Goal: Navigation & Orientation: Find specific page/section

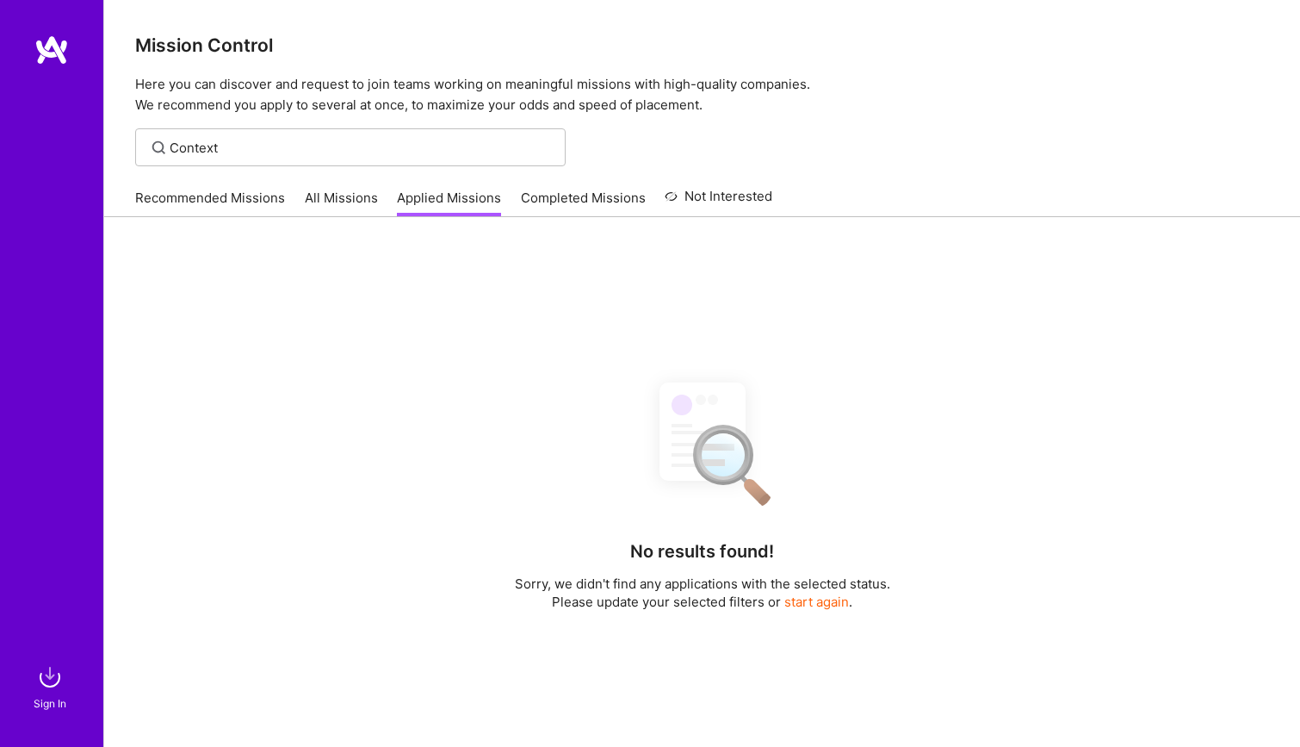
click at [185, 200] on link "Recommended Missions" at bounding box center [210, 203] width 150 height 28
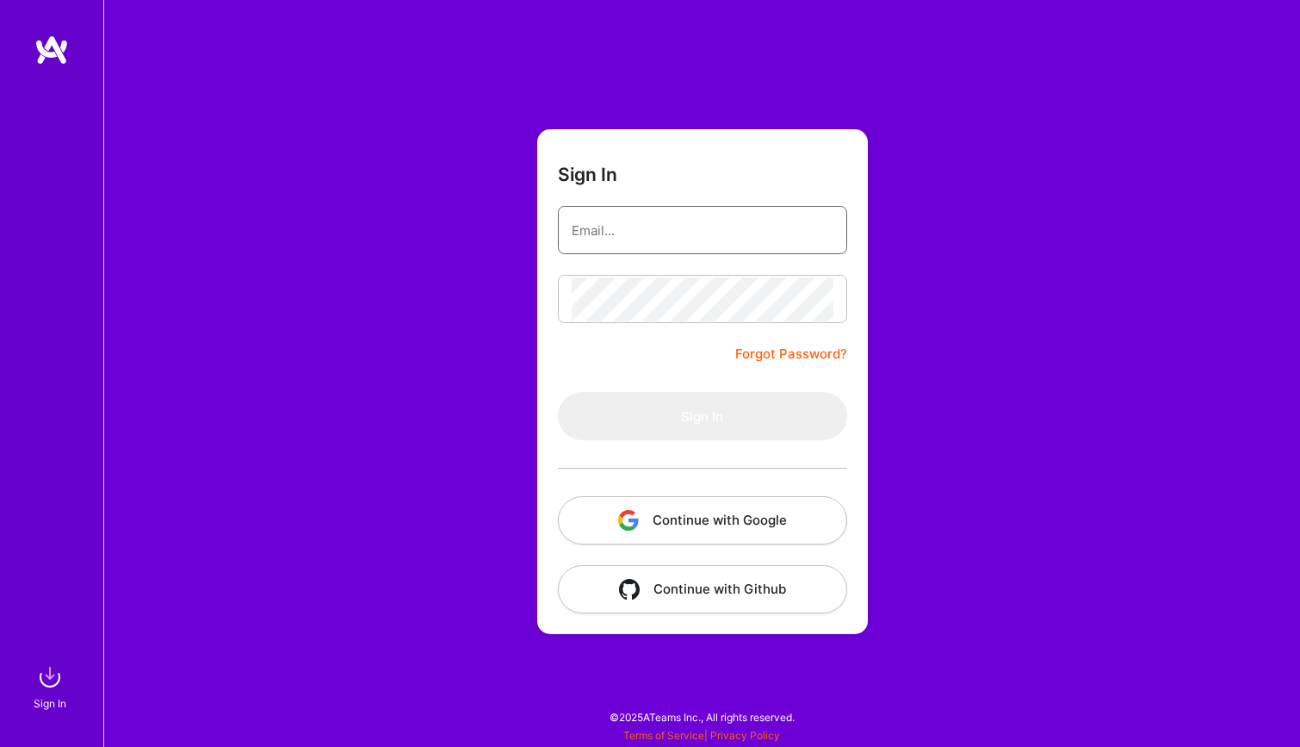
type input "edib.imamovic@gmail.com"
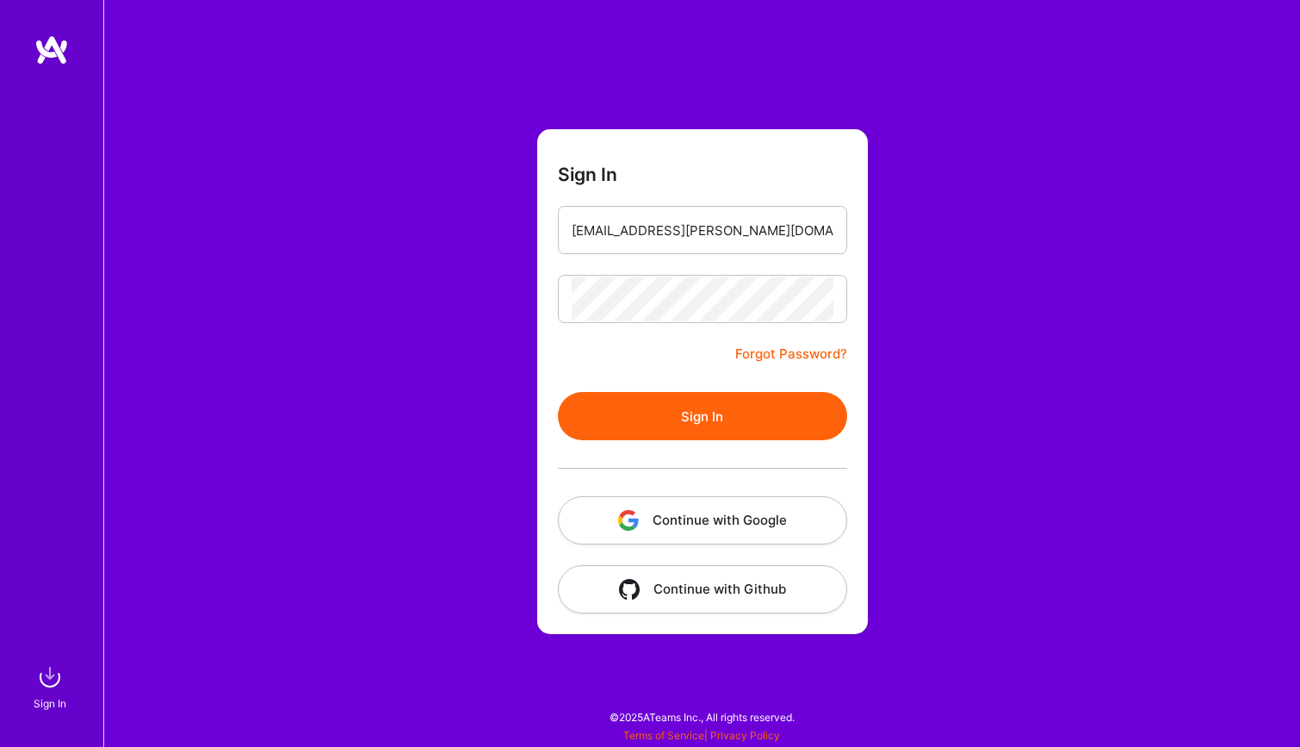
click at [686, 414] on button "Sign In" at bounding box center [702, 416] width 289 height 48
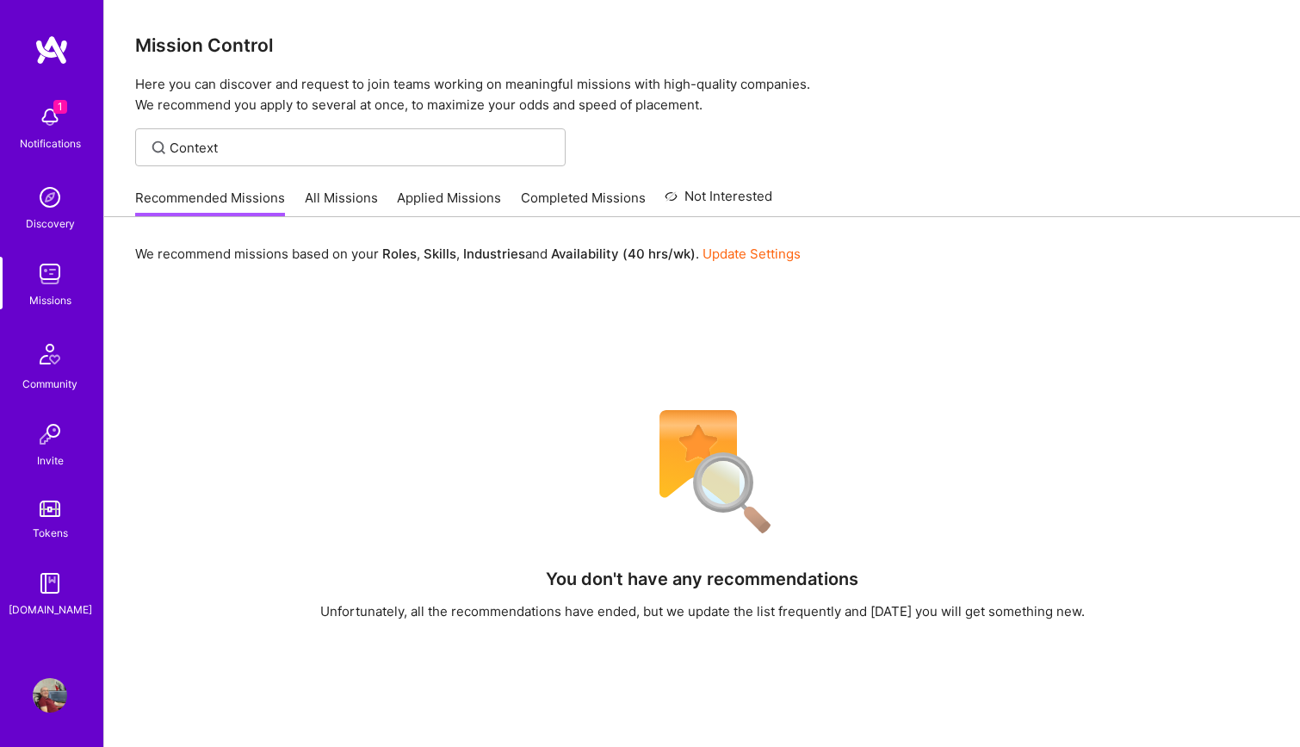
click at [451, 201] on link "Applied Missions" at bounding box center [449, 203] width 104 height 28
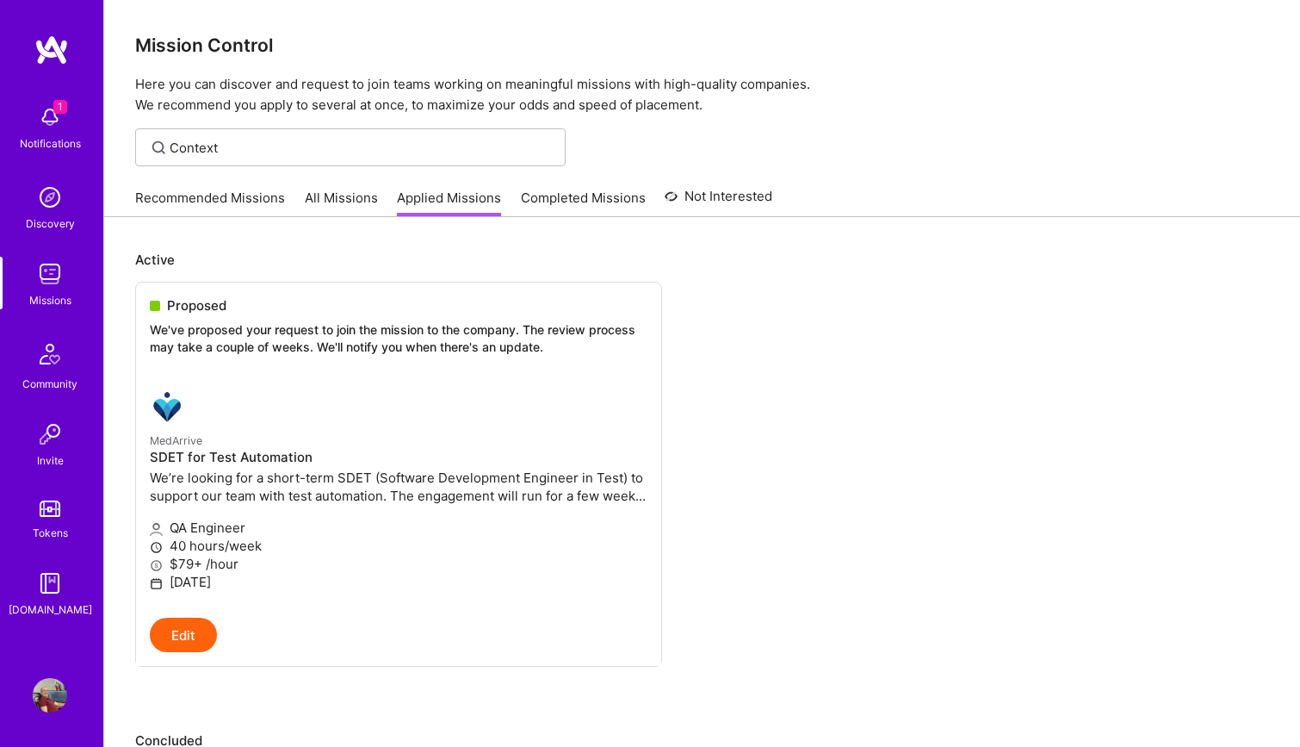
click at [338, 194] on link "All Missions" at bounding box center [341, 203] width 73 height 28
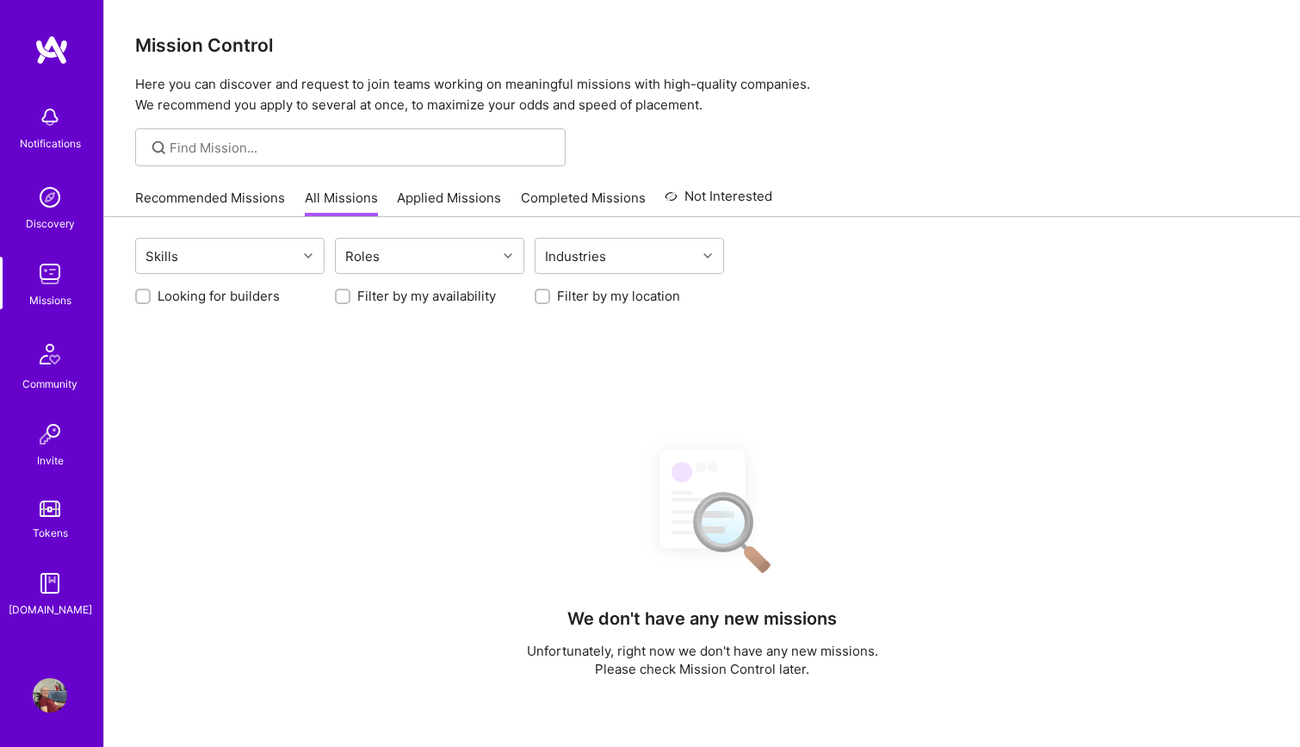
click at [447, 195] on link "Applied Missions" at bounding box center [449, 203] width 104 height 28
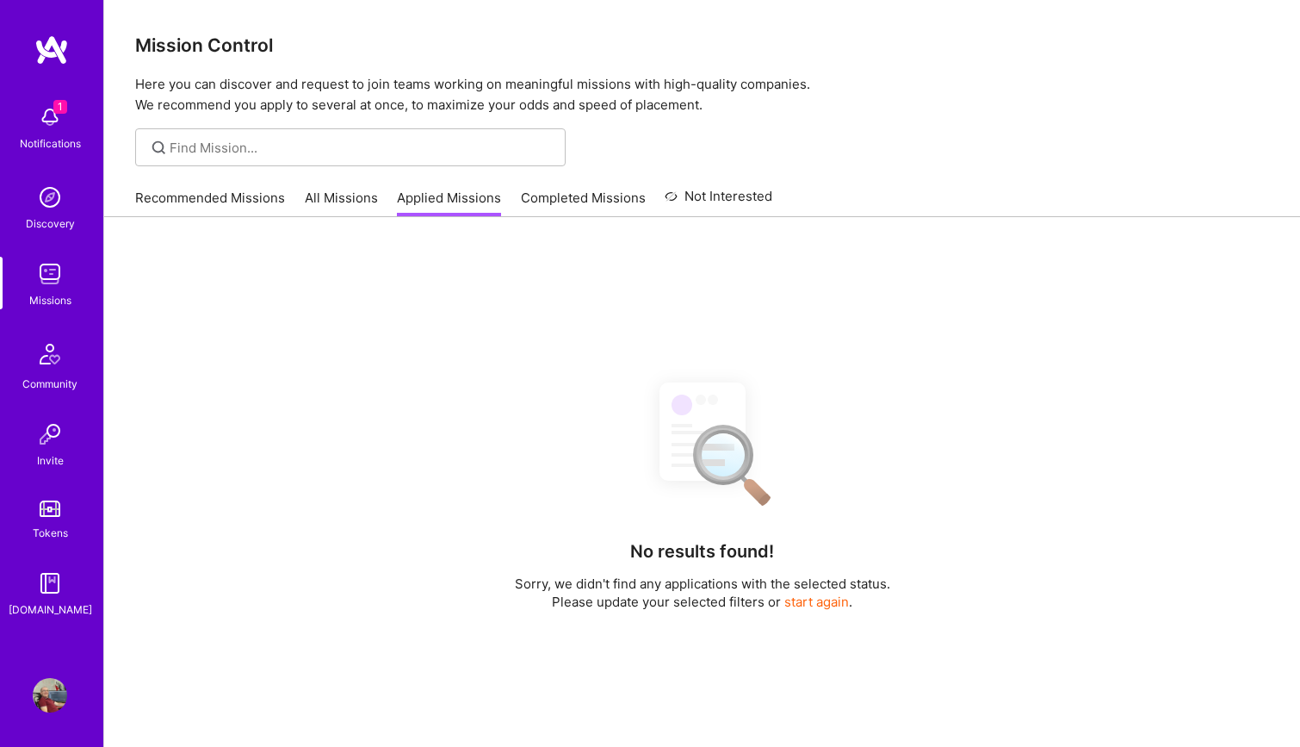
click at [319, 197] on link "All Missions" at bounding box center [341, 203] width 73 height 28
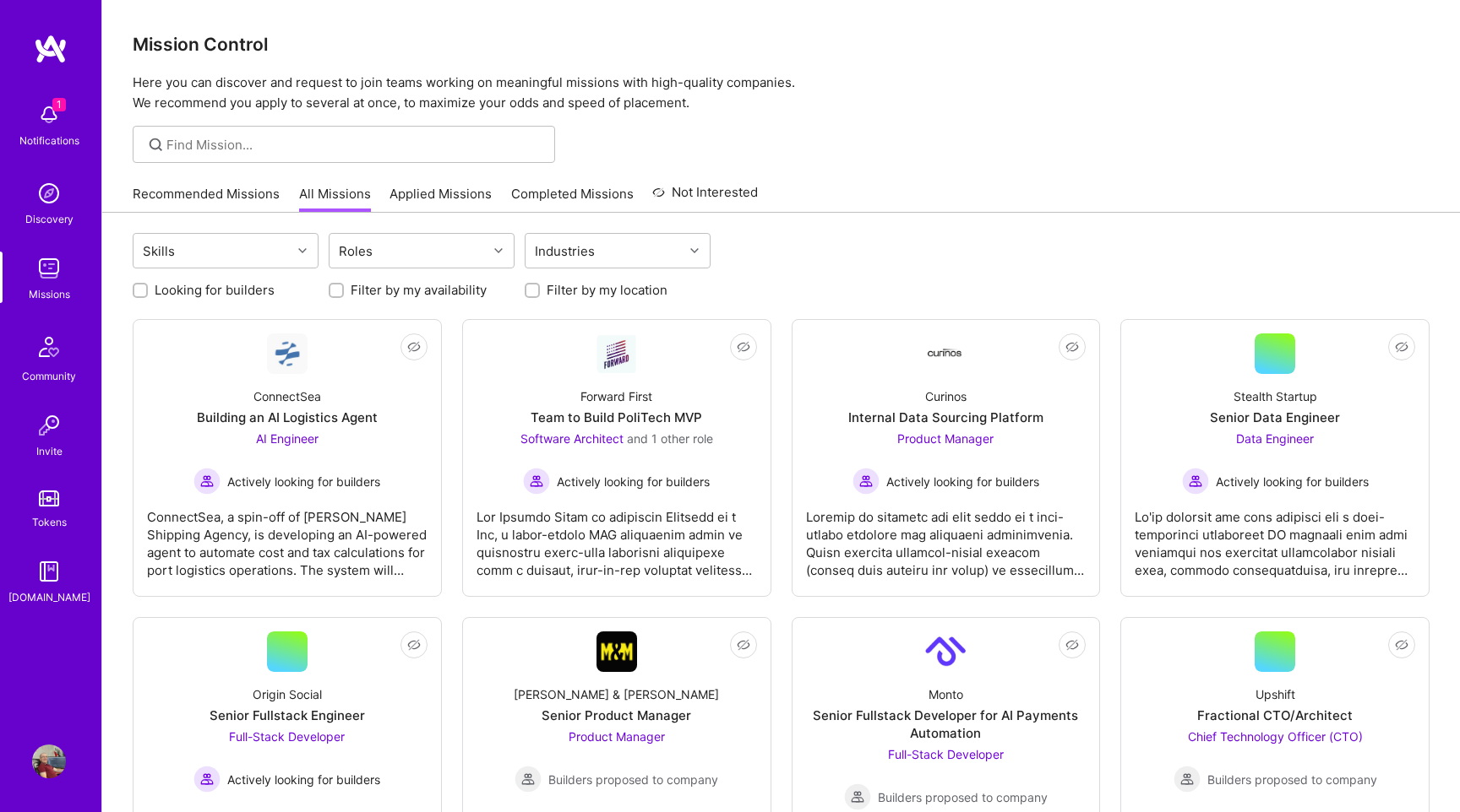
click at [227, 200] on link "Recommended Missions" at bounding box center [206, 199] width 147 height 27
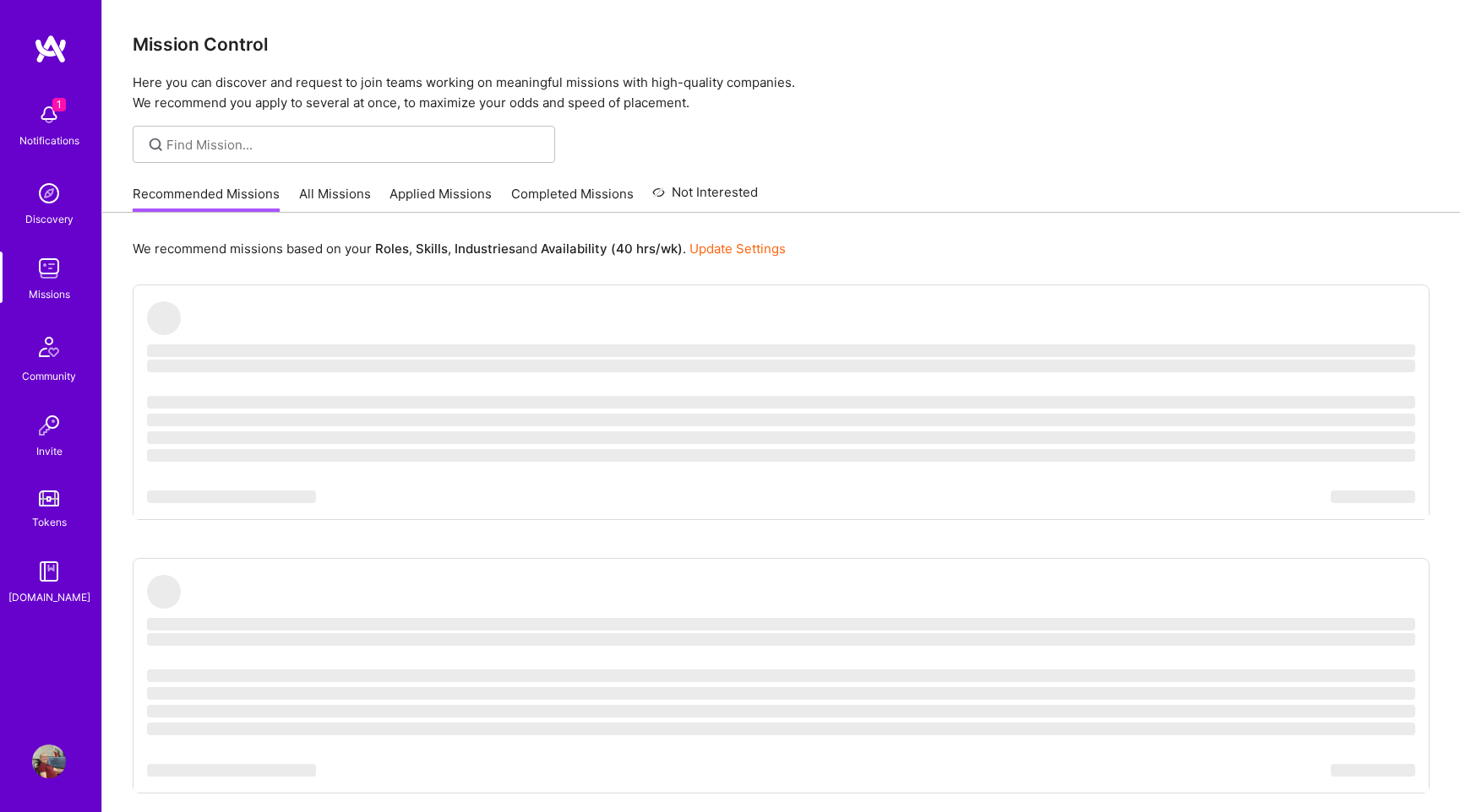
click at [326, 204] on link "All Missions" at bounding box center [335, 199] width 72 height 27
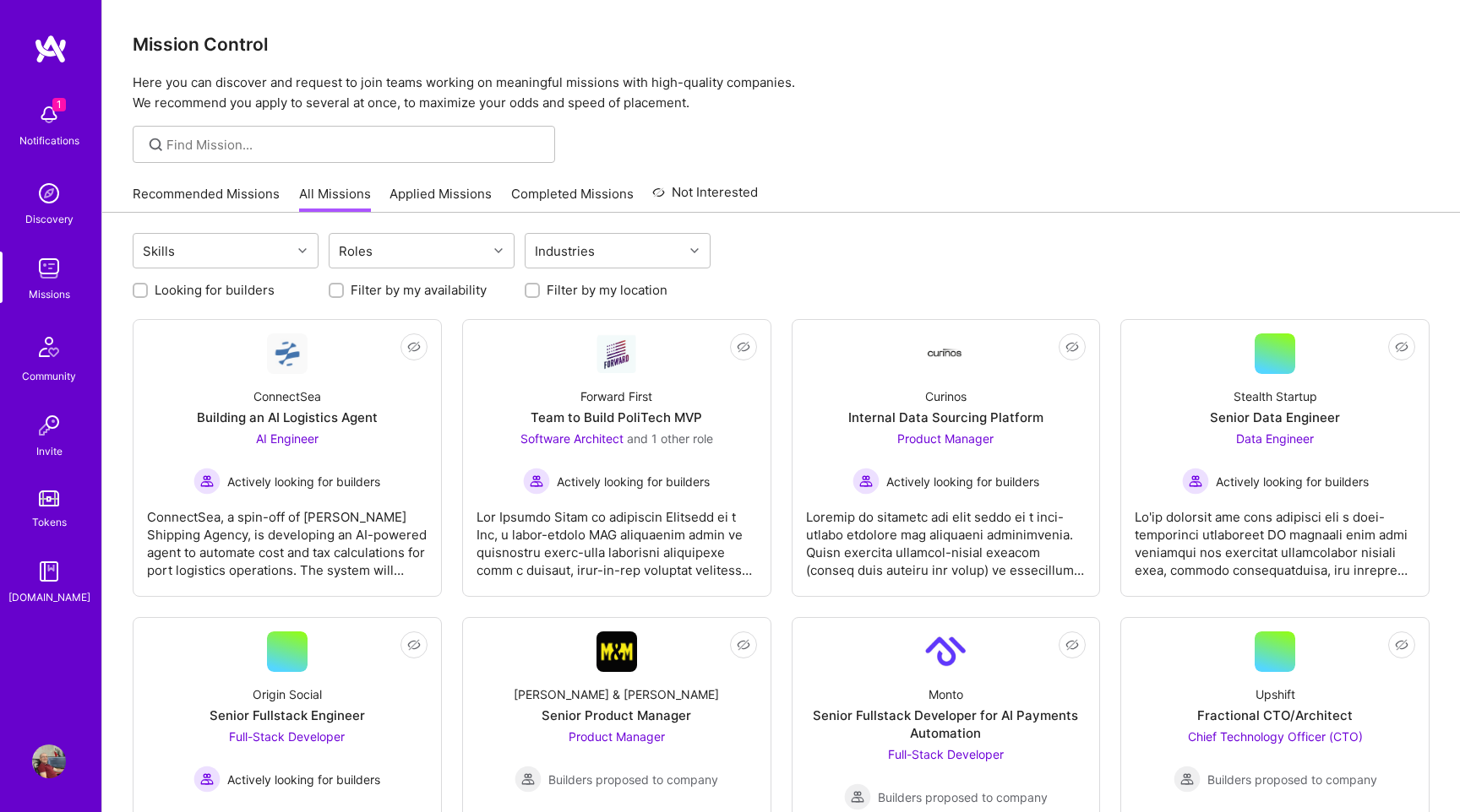
click at [411, 195] on link "Applied Missions" at bounding box center [441, 199] width 102 height 27
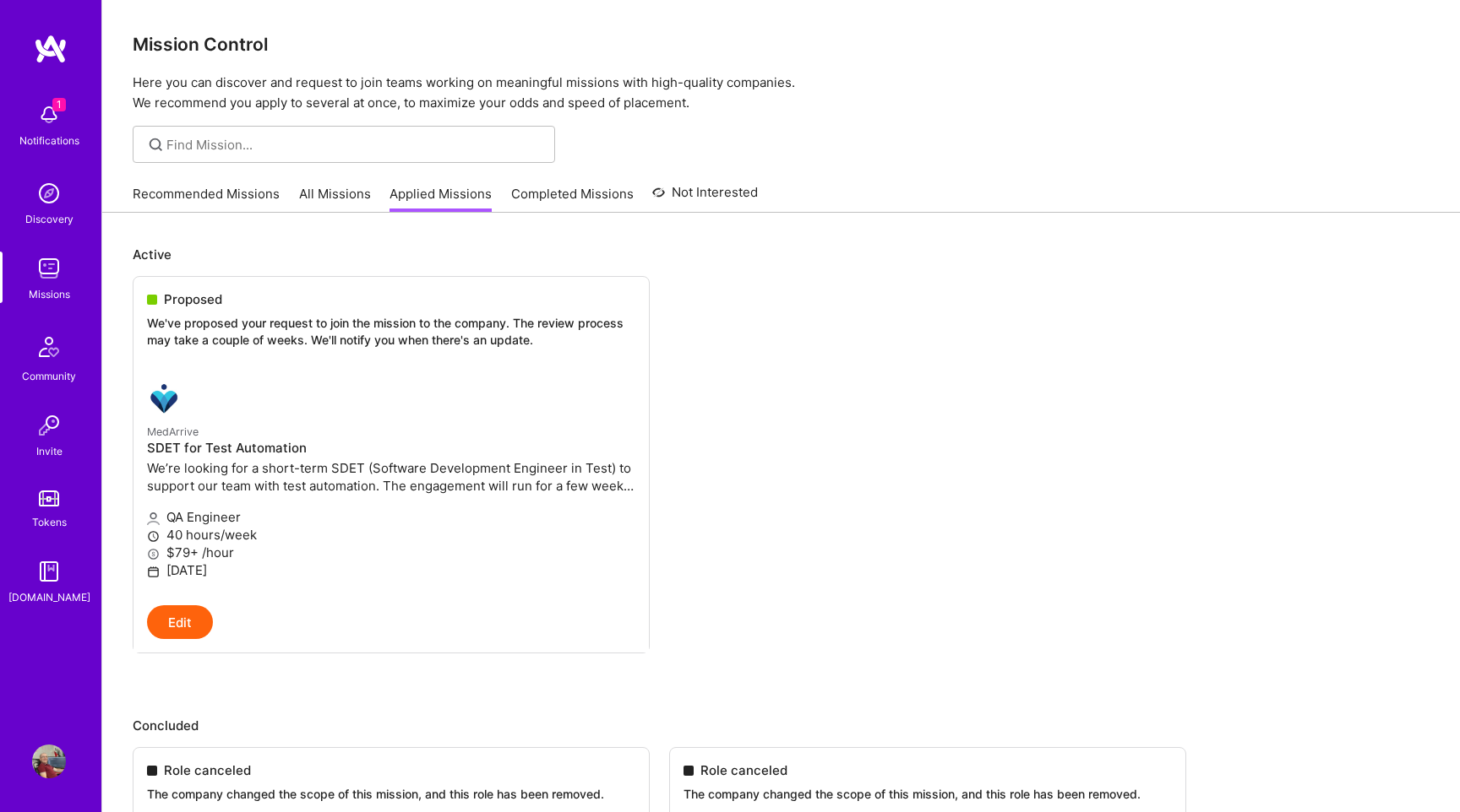
click at [335, 198] on link "All Missions" at bounding box center [335, 199] width 72 height 27
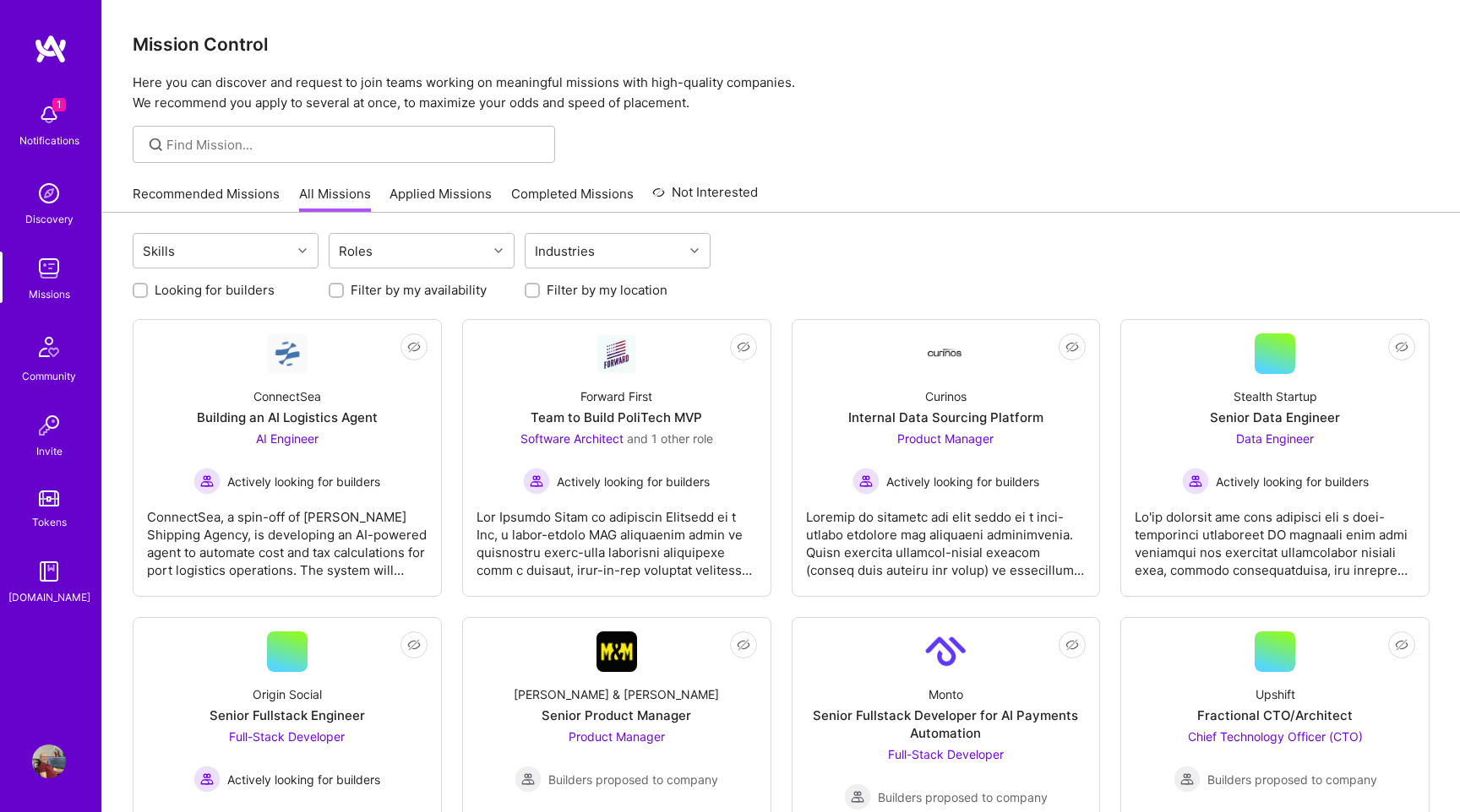
click at [43, 186] on img at bounding box center [49, 193] width 33 height 33
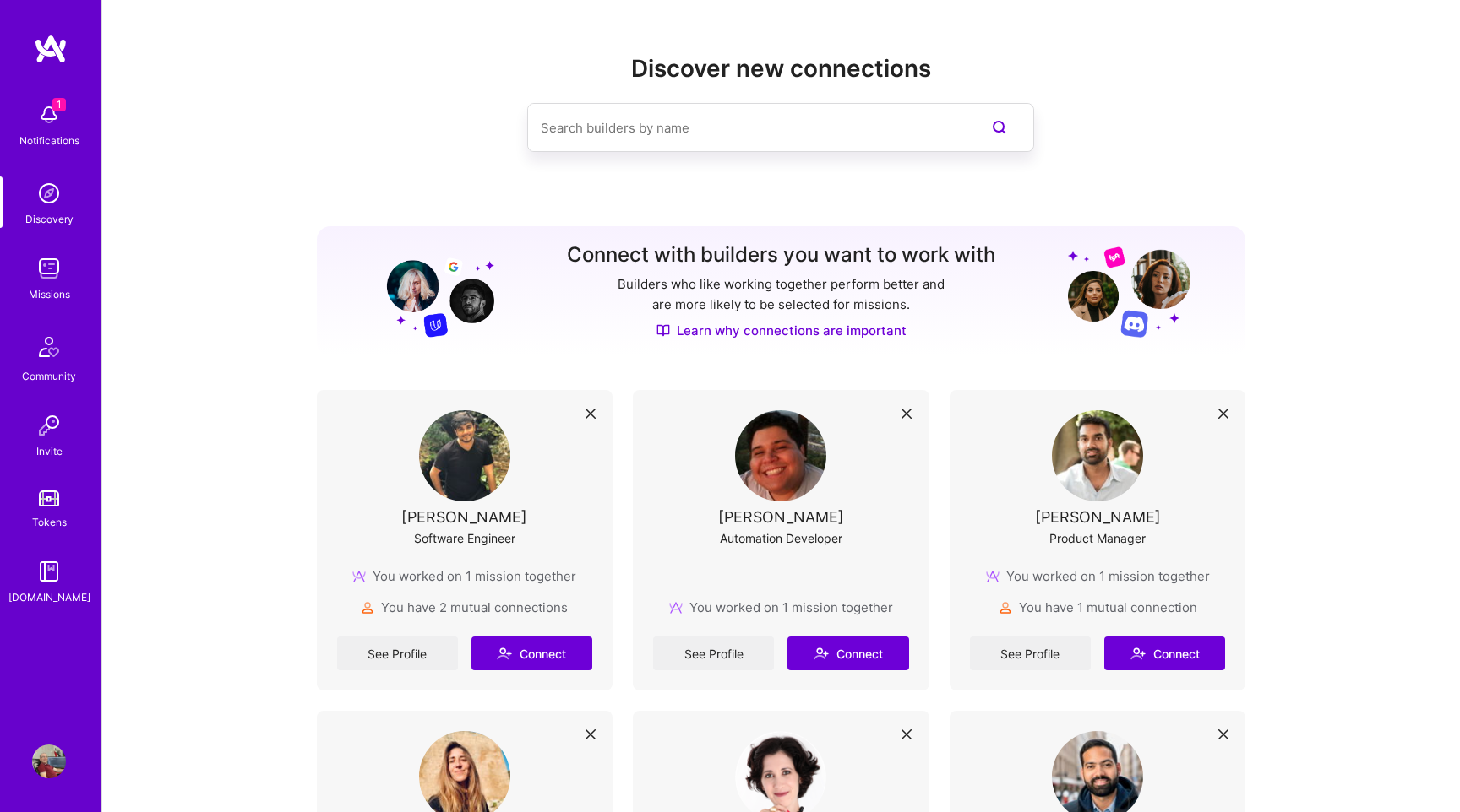
click at [43, 261] on img at bounding box center [49, 269] width 33 height 33
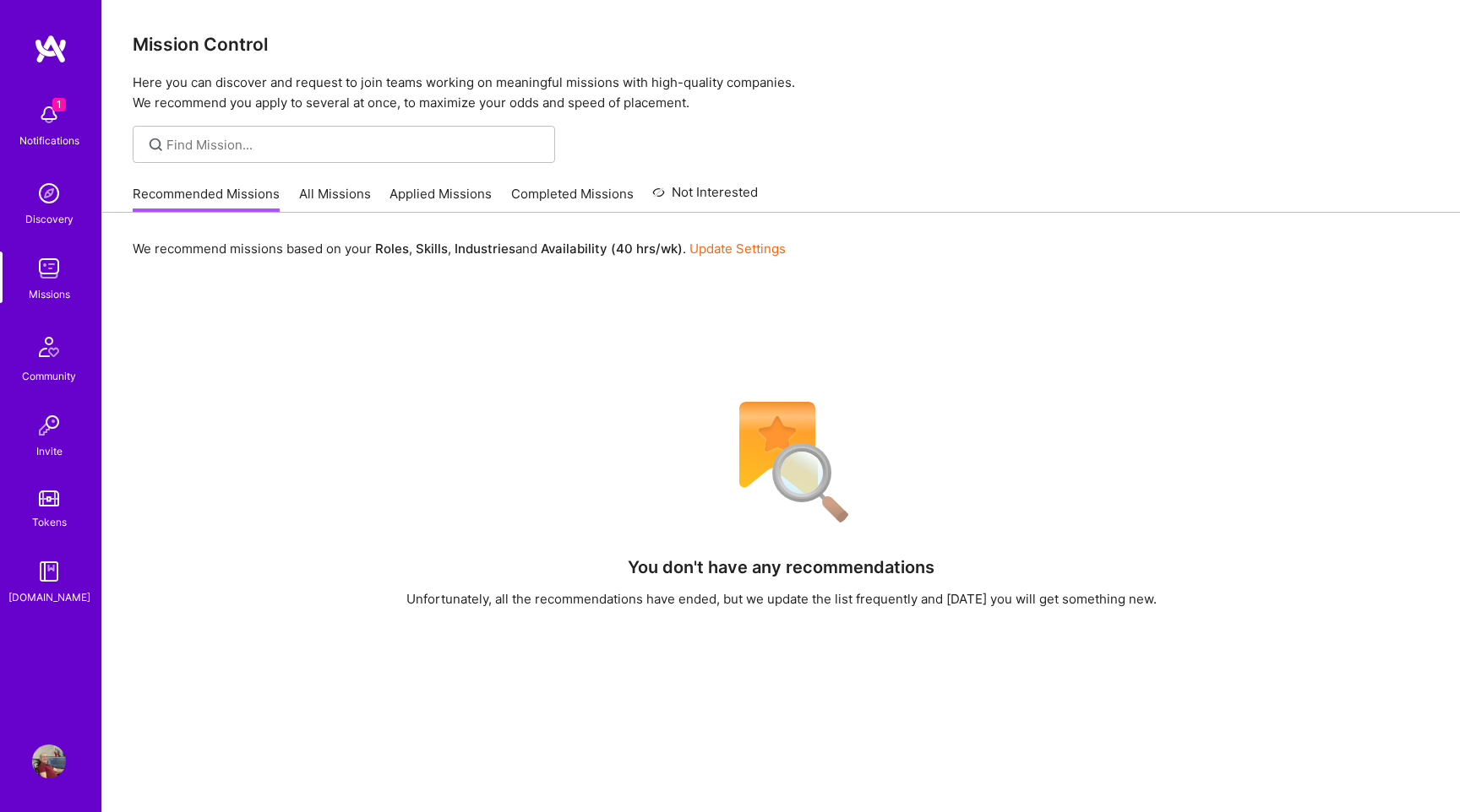
click at [448, 185] on link "Applied Missions" at bounding box center [441, 199] width 102 height 27
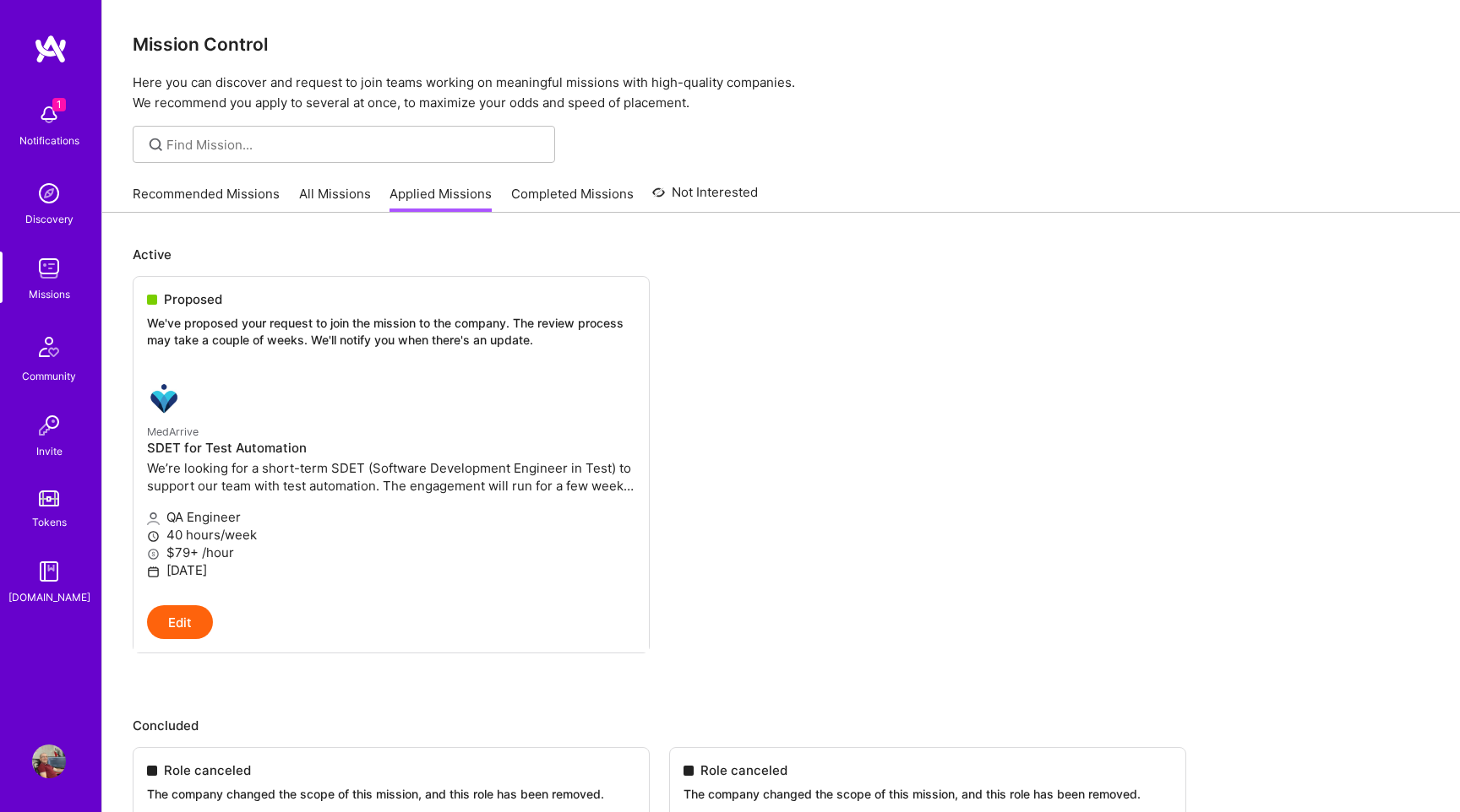
click at [566, 194] on link "Completed Missions" at bounding box center [572, 199] width 123 height 27
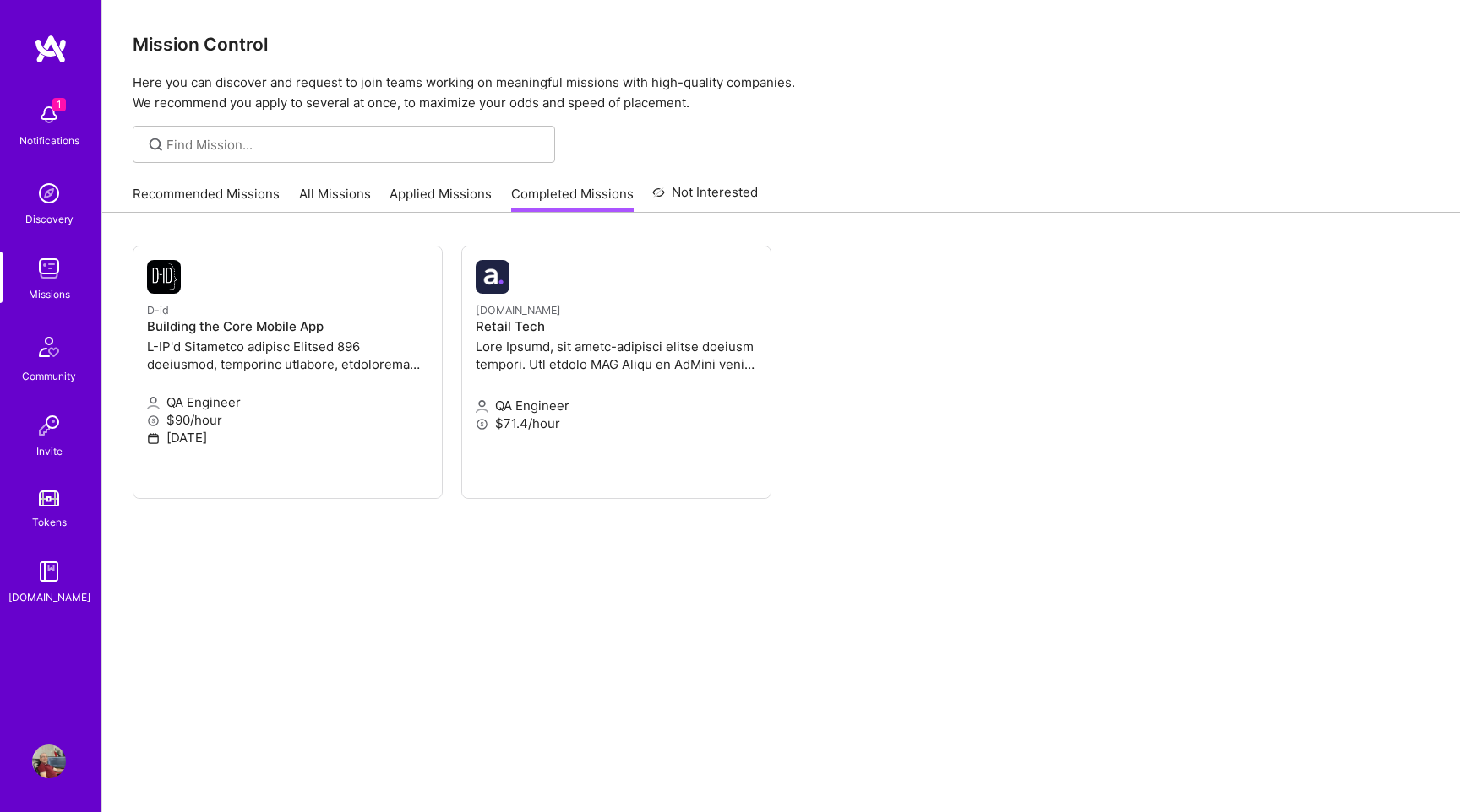
click at [337, 198] on link "All Missions" at bounding box center [335, 199] width 72 height 27
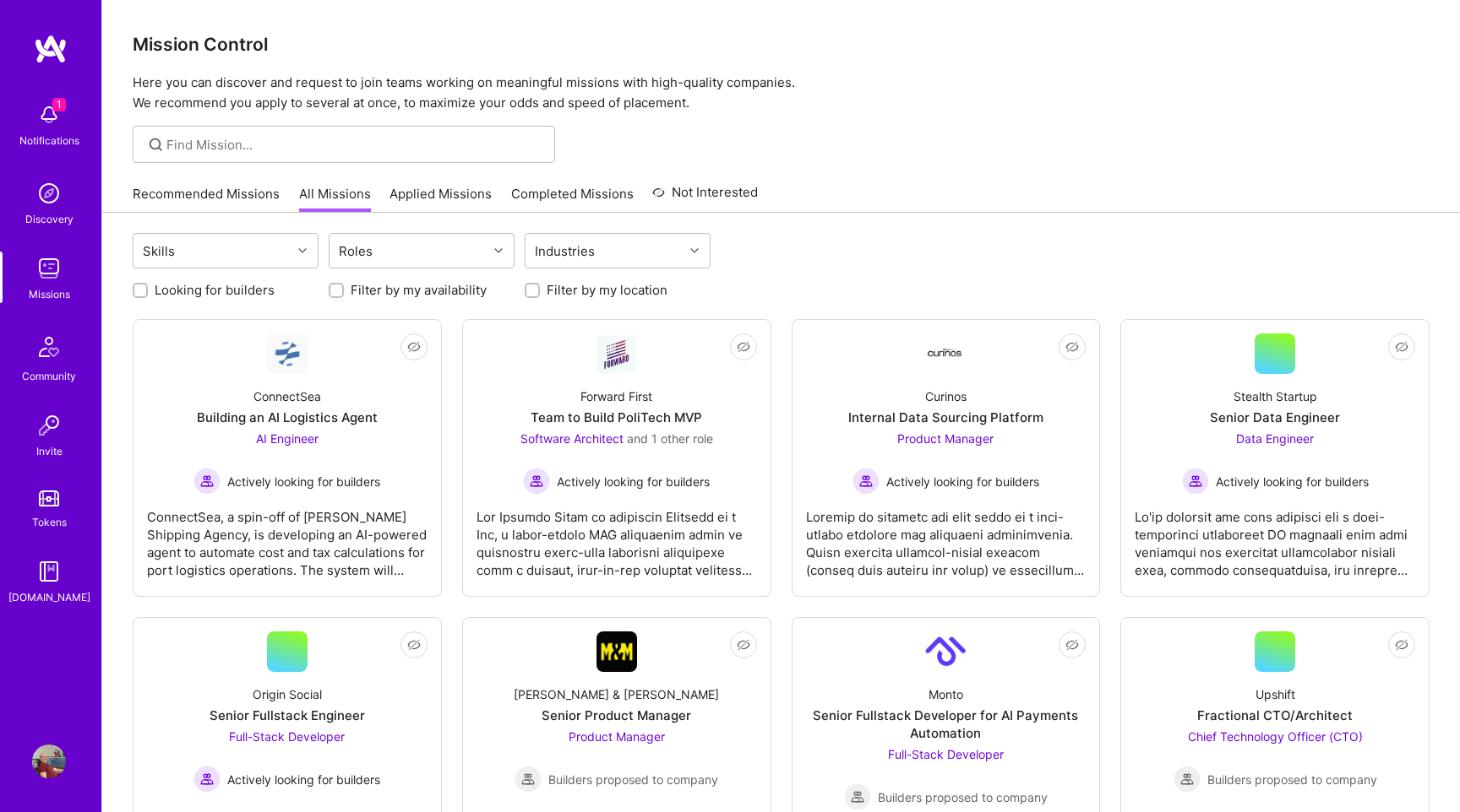
click at [465, 203] on link "Applied Missions" at bounding box center [441, 199] width 102 height 27
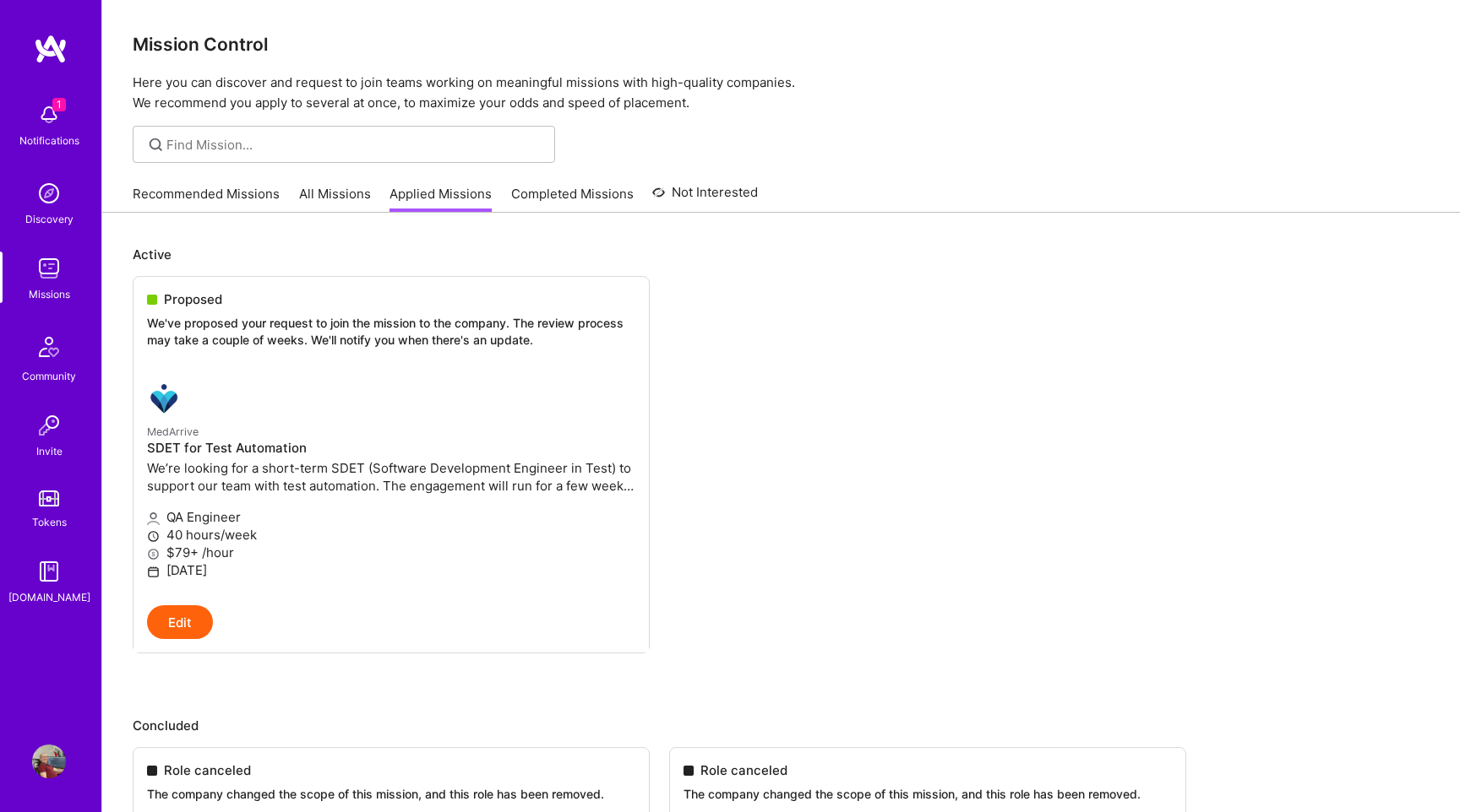
click at [56, 128] on img at bounding box center [49, 115] width 33 height 33
